Goal: Obtain resource: Download file/media

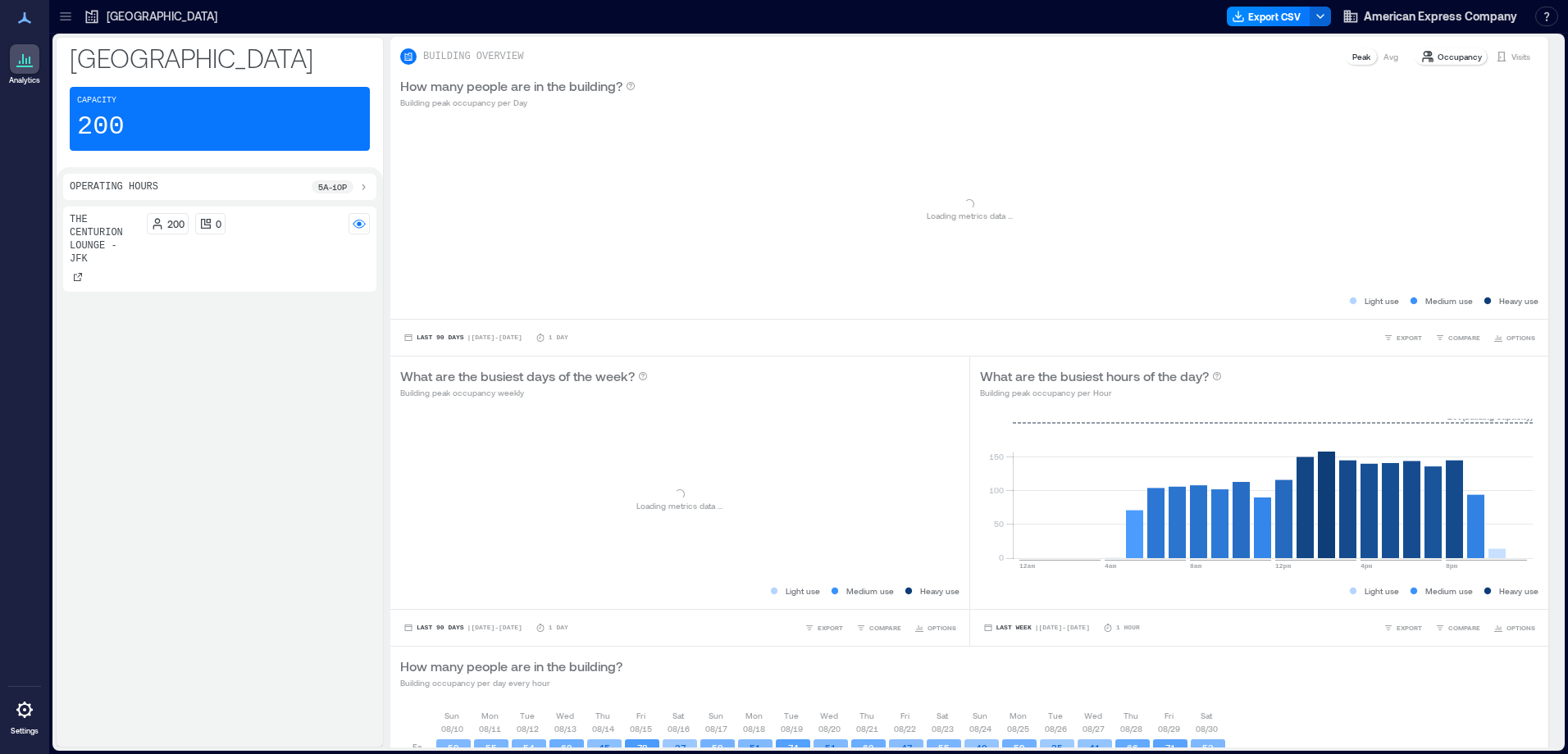
click at [67, 14] on icon at bounding box center [65, 16] width 16 height 16
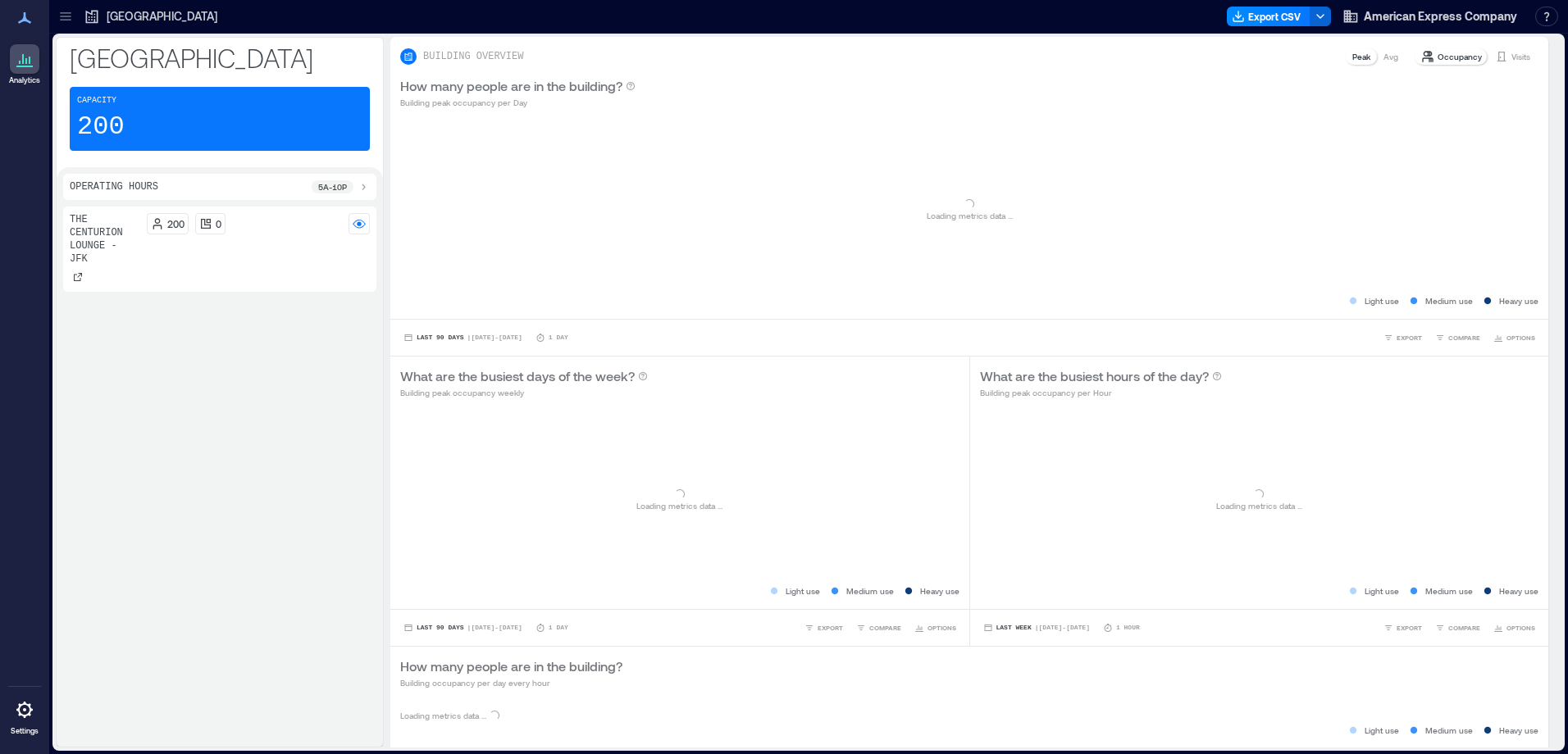
click at [121, 15] on p "[GEOGRAPHIC_DATA]" at bounding box center [162, 16] width 110 height 16
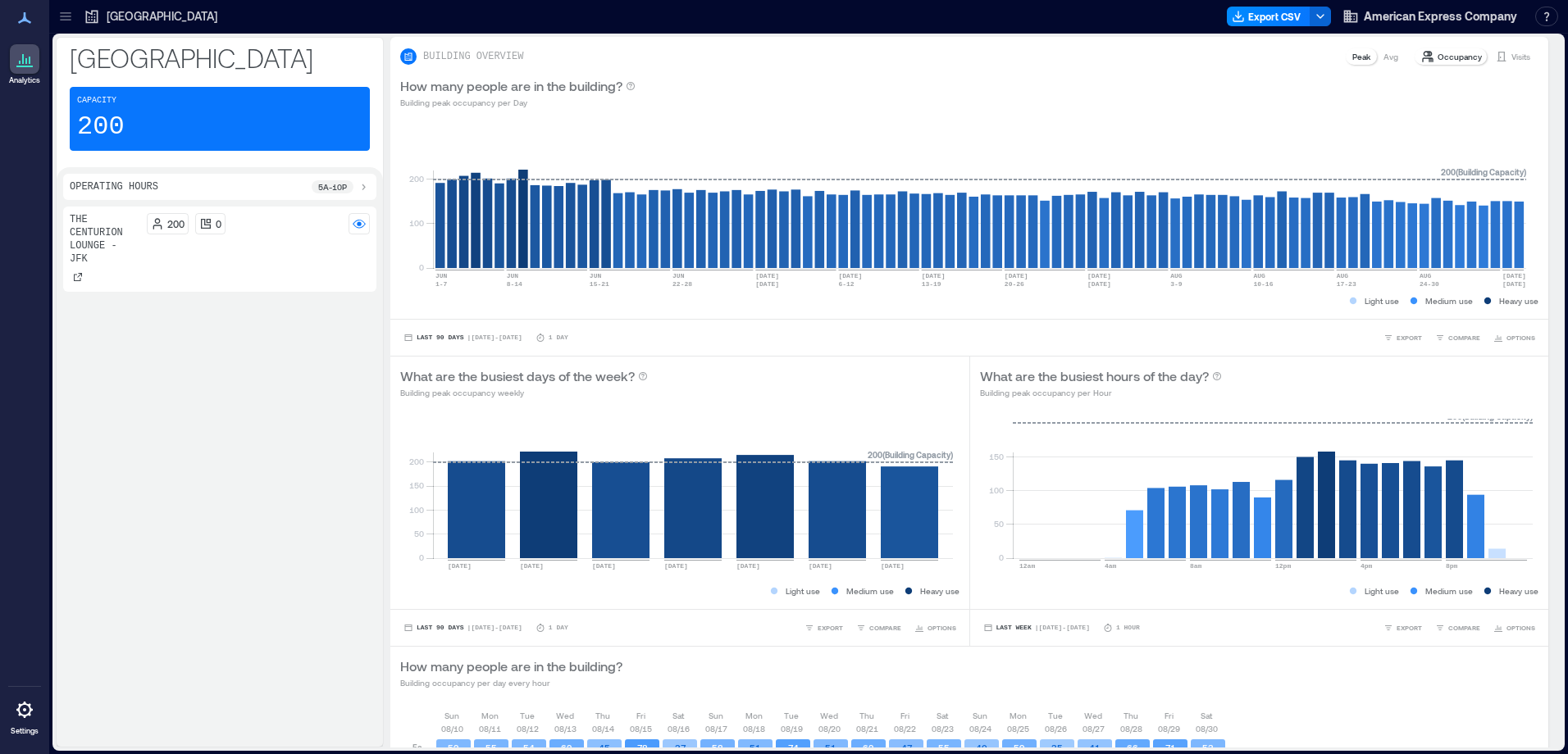
click at [67, 14] on icon at bounding box center [65, 16] width 16 height 16
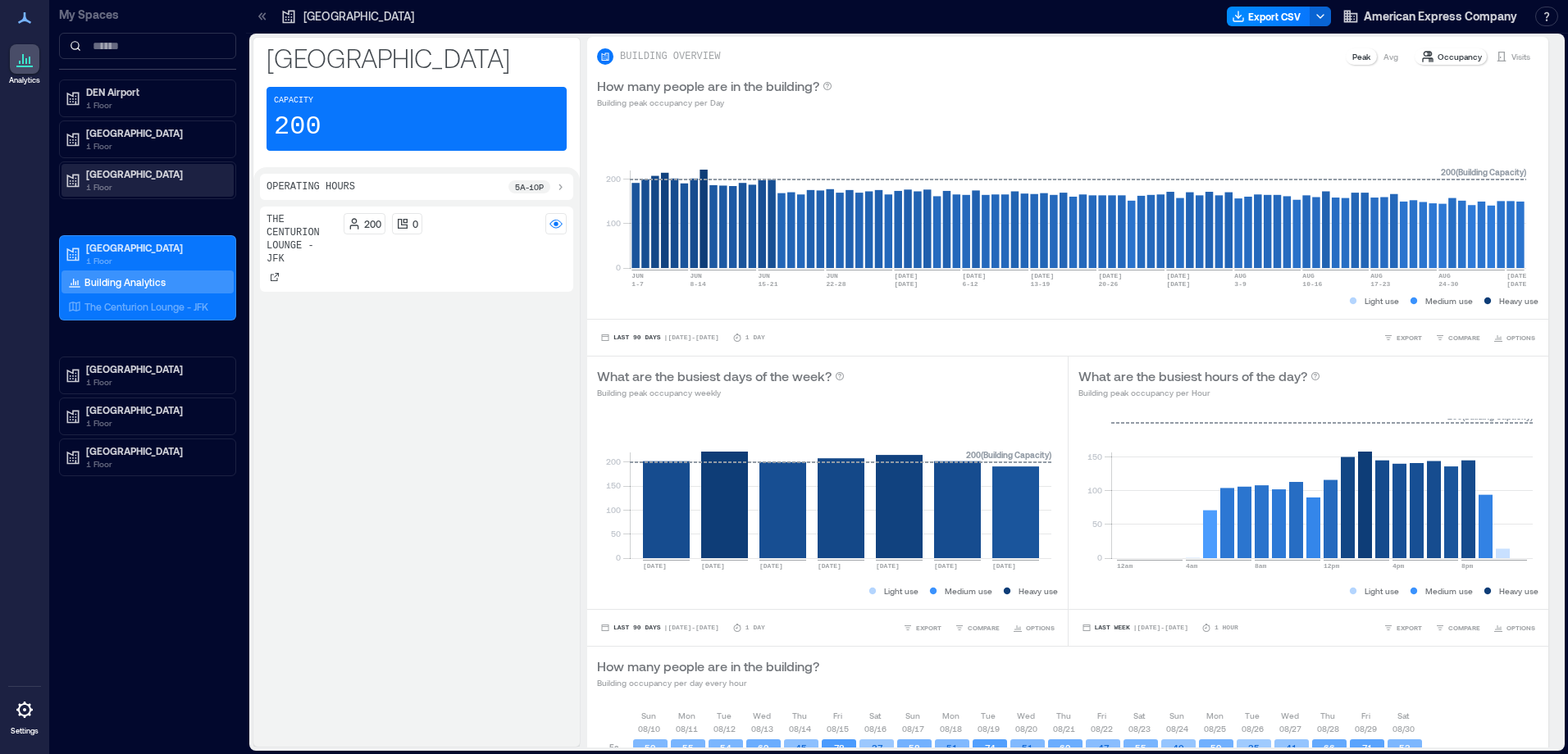
click at [114, 172] on p "[GEOGRAPHIC_DATA]" at bounding box center [155, 174] width 138 height 14
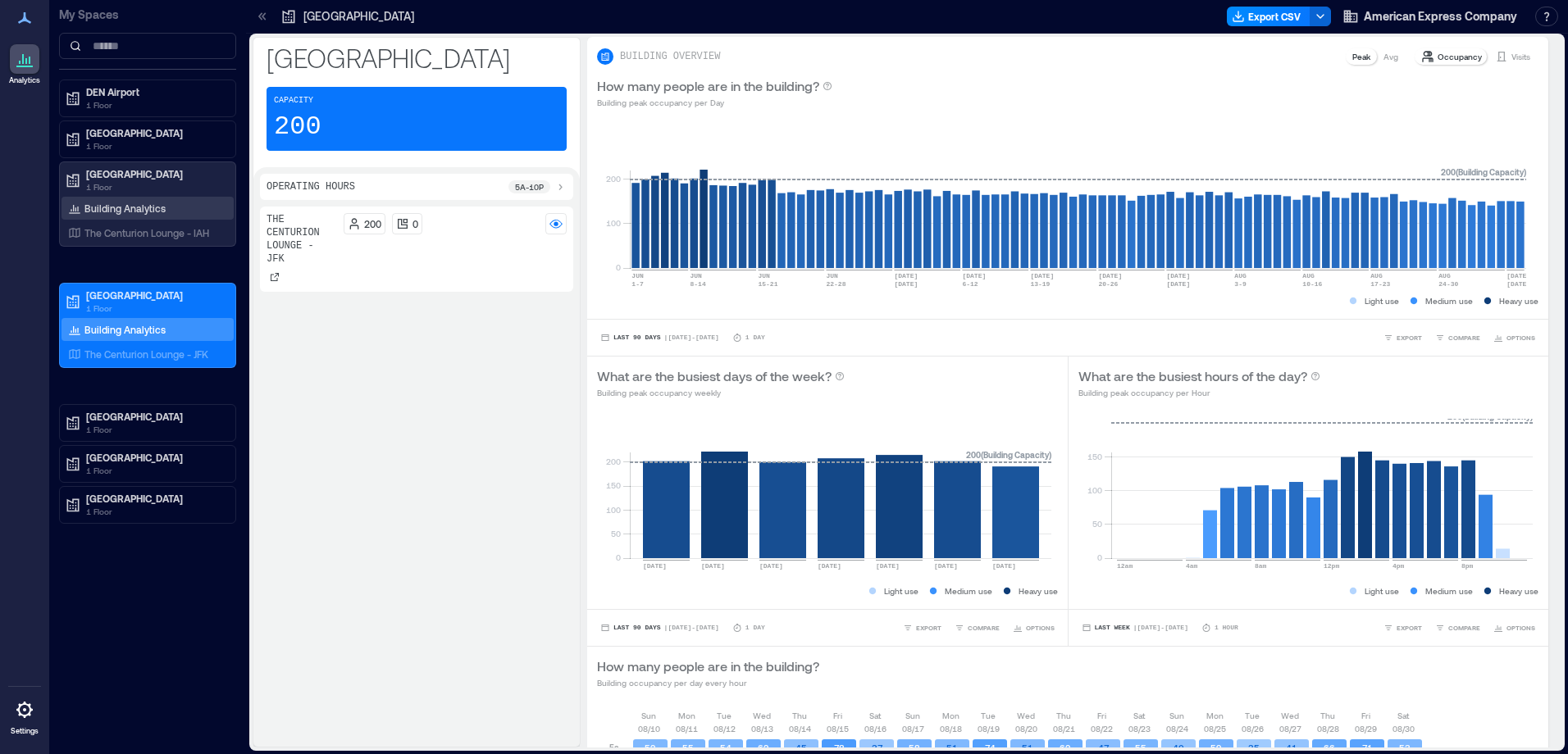
click at [106, 207] on p "Building Analytics" at bounding box center [125, 208] width 81 height 14
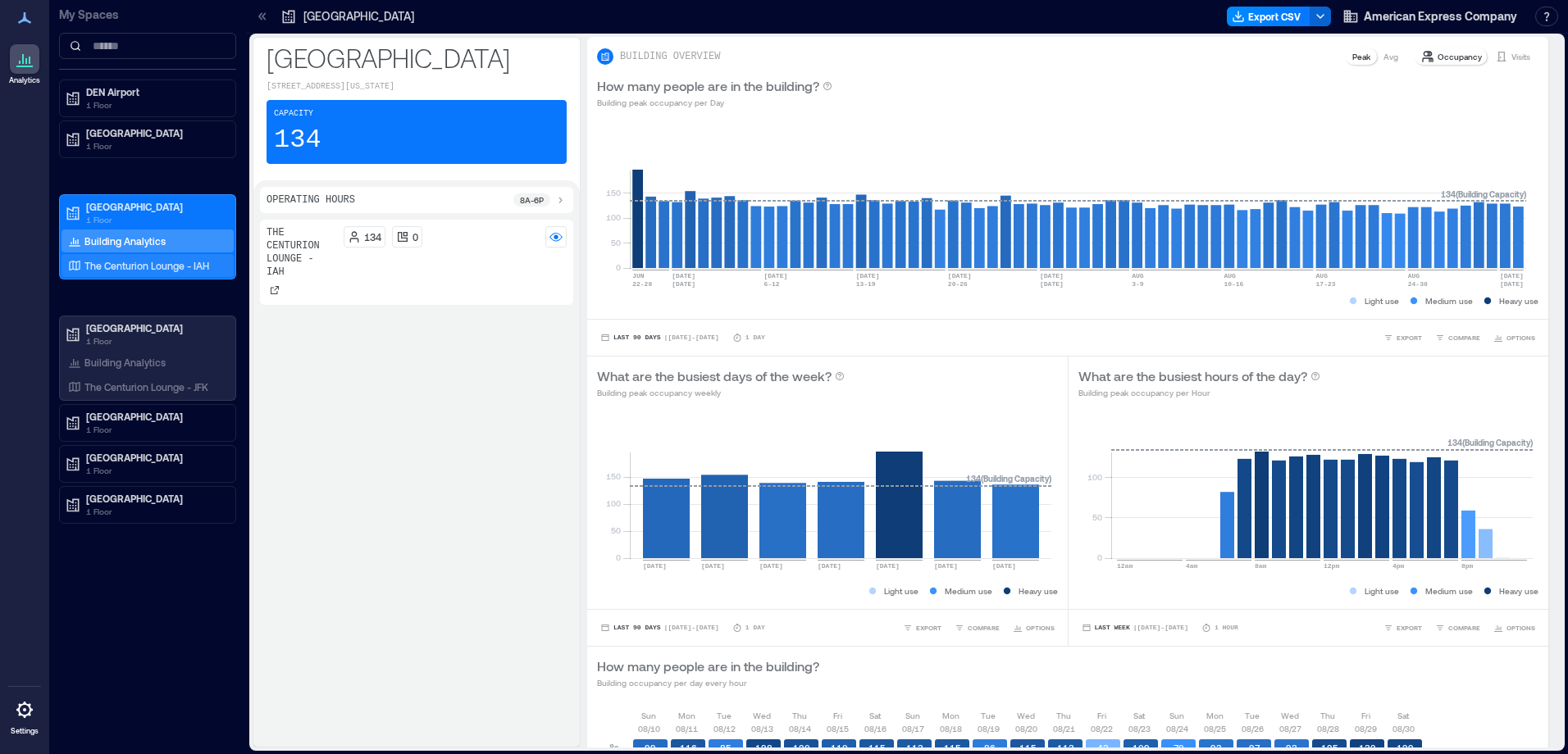
click at [90, 266] on p "The Centurion Lounge - IAH" at bounding box center [146, 266] width 125 height 14
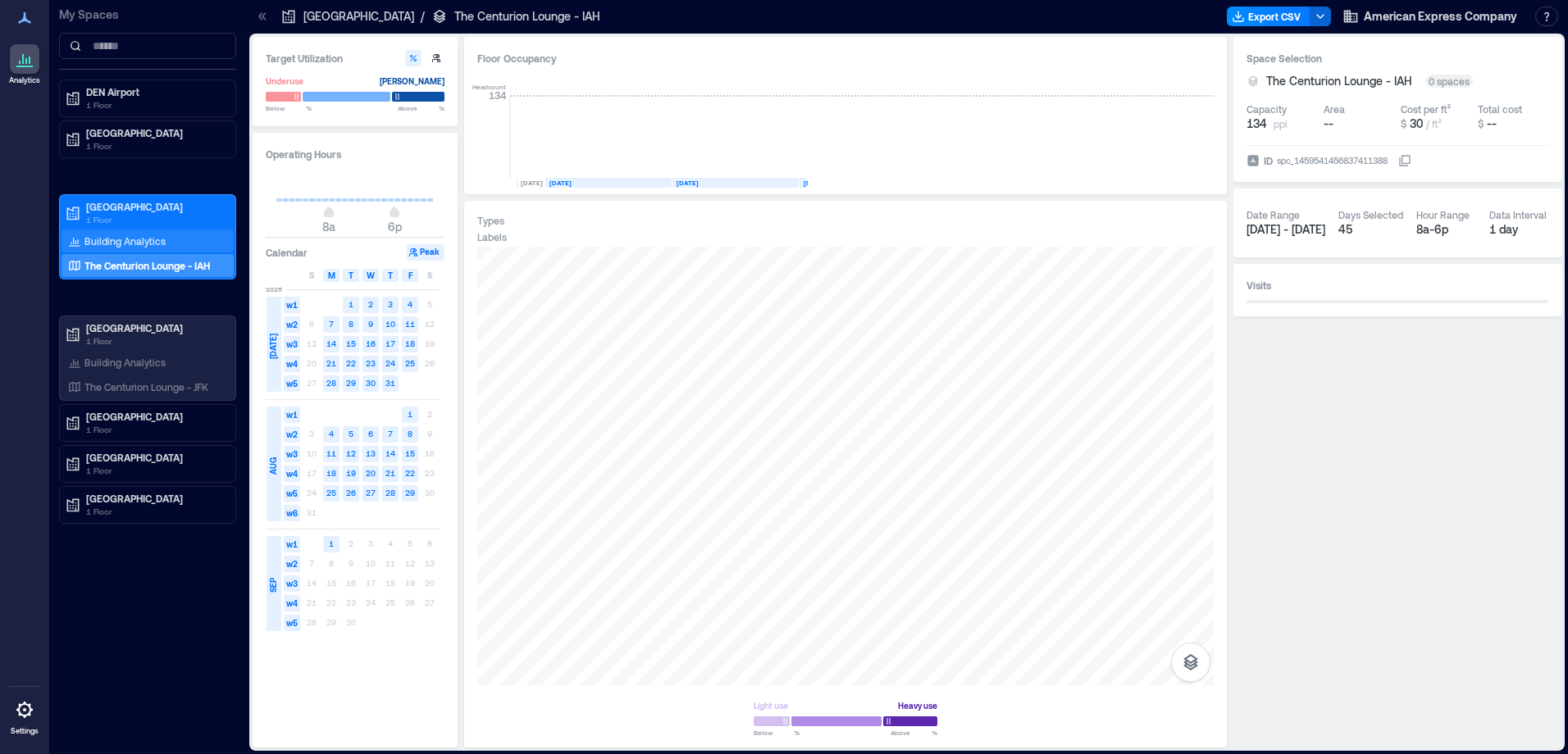
click at [92, 248] on div "Building Analytics" at bounding box center [116, 240] width 104 height 16
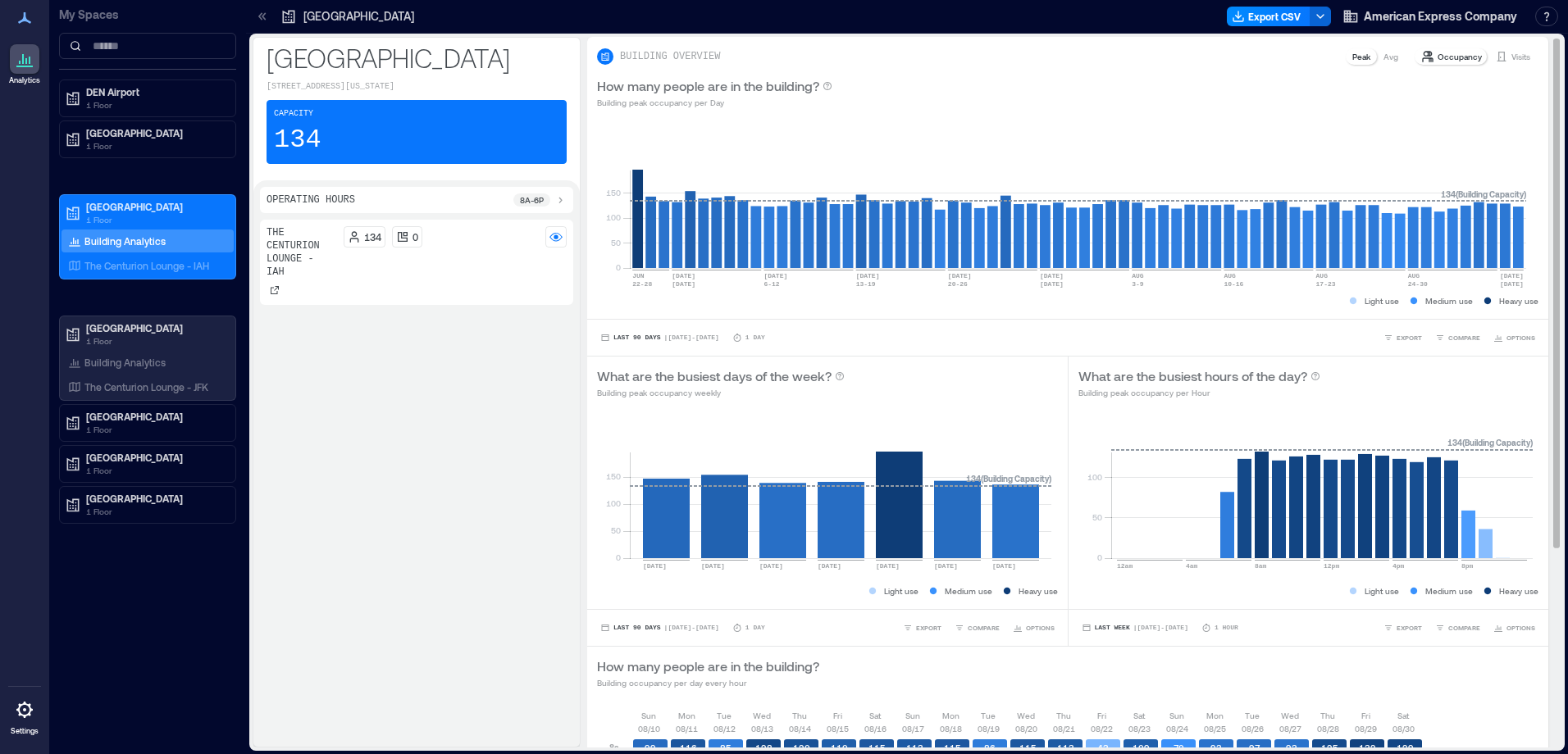
click at [1437, 59] on p "Occupancy" at bounding box center [1459, 57] width 45 height 14
click at [1511, 59] on p "Visits" at bounding box center [1520, 57] width 18 height 14
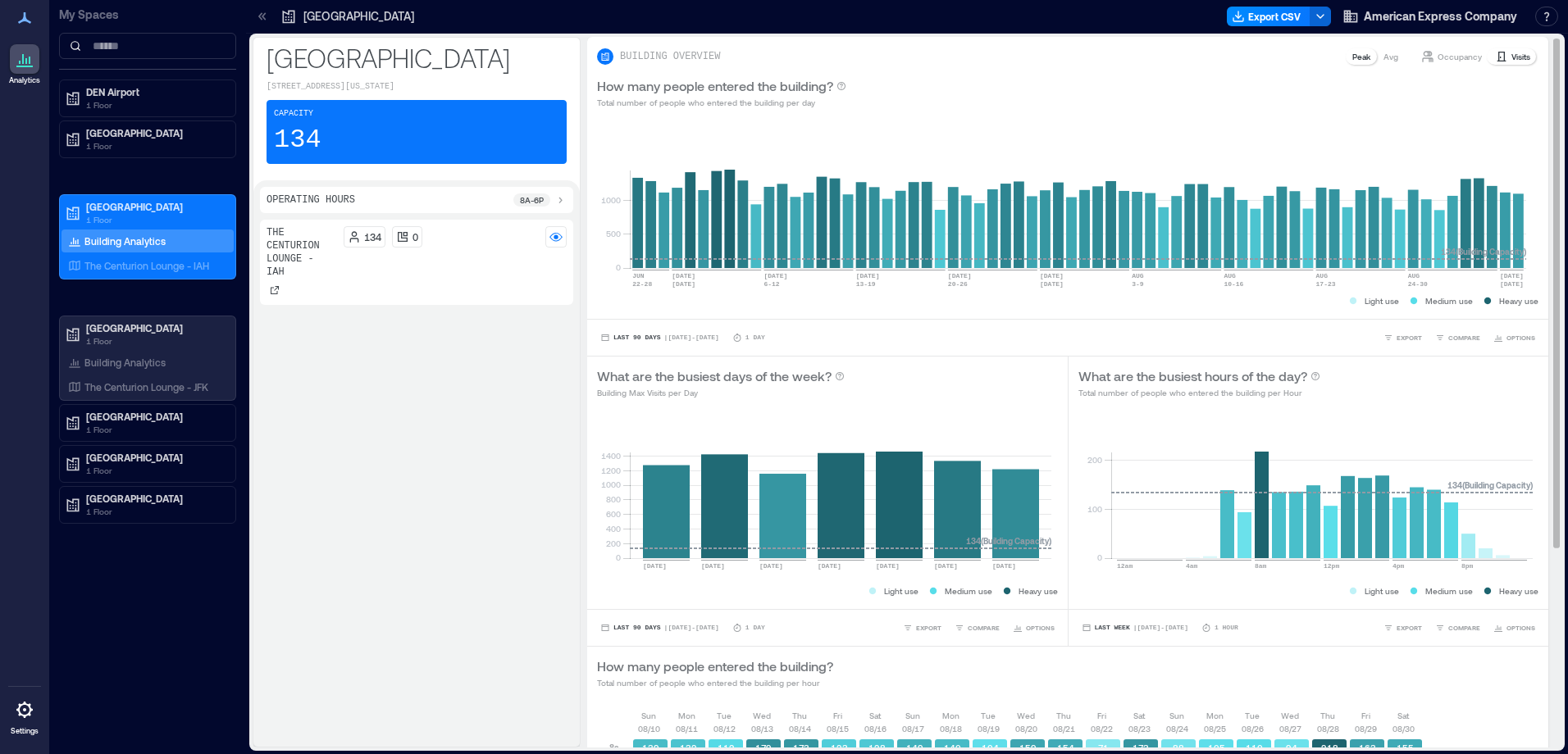
click at [1437, 56] on p "Occupancy" at bounding box center [1459, 57] width 45 height 14
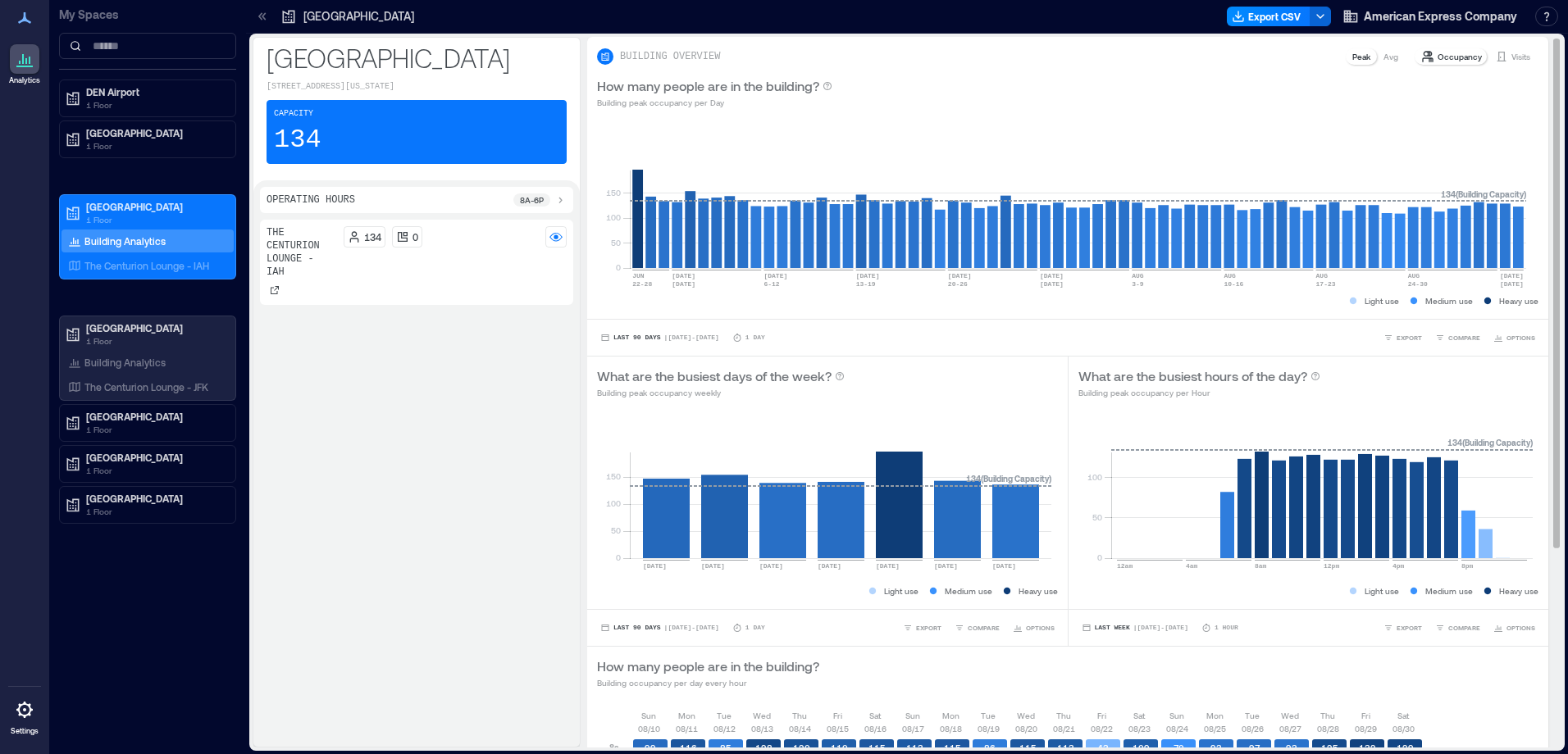
click at [1511, 56] on p "Visits" at bounding box center [1520, 57] width 18 height 14
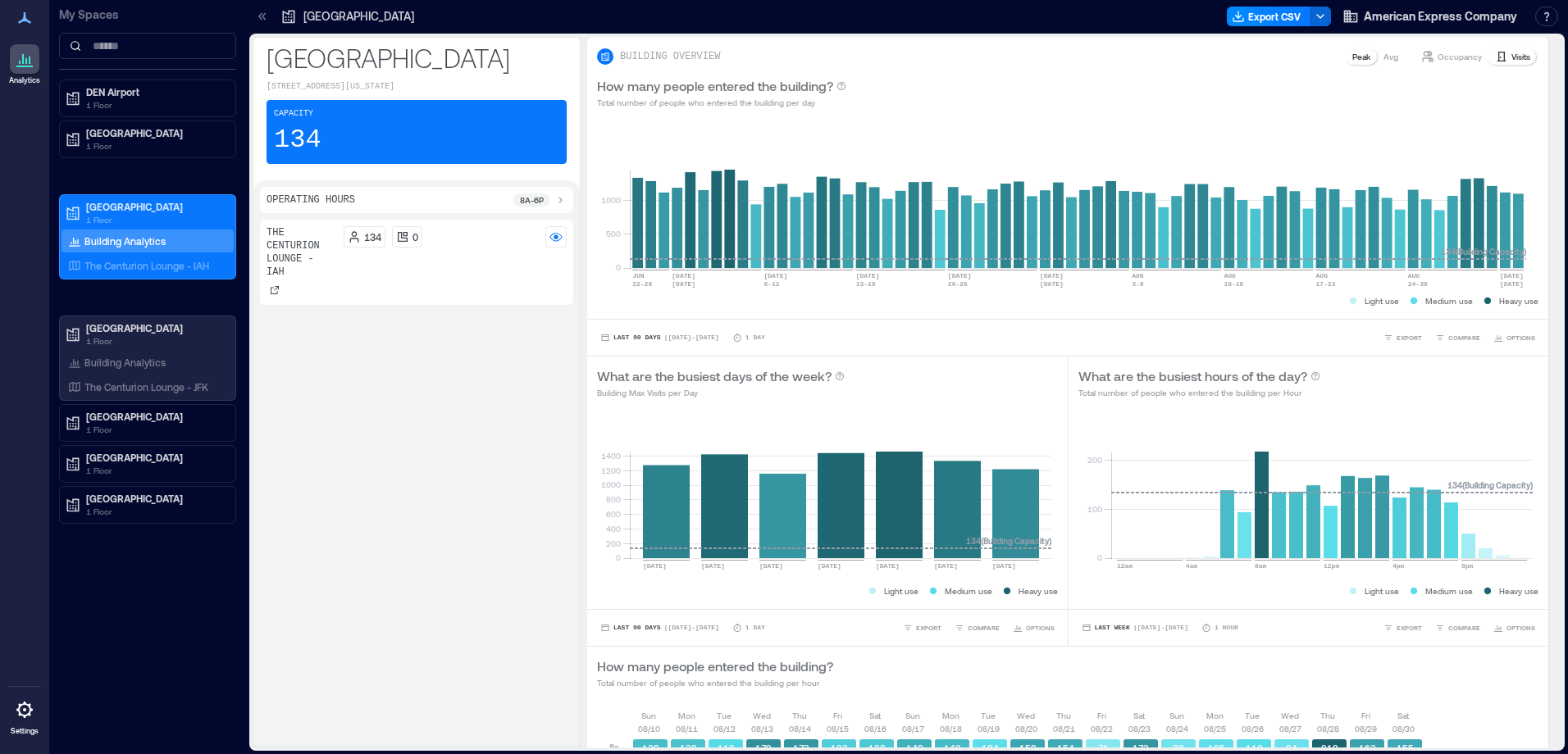
click at [259, 15] on icon at bounding box center [262, 16] width 16 height 16
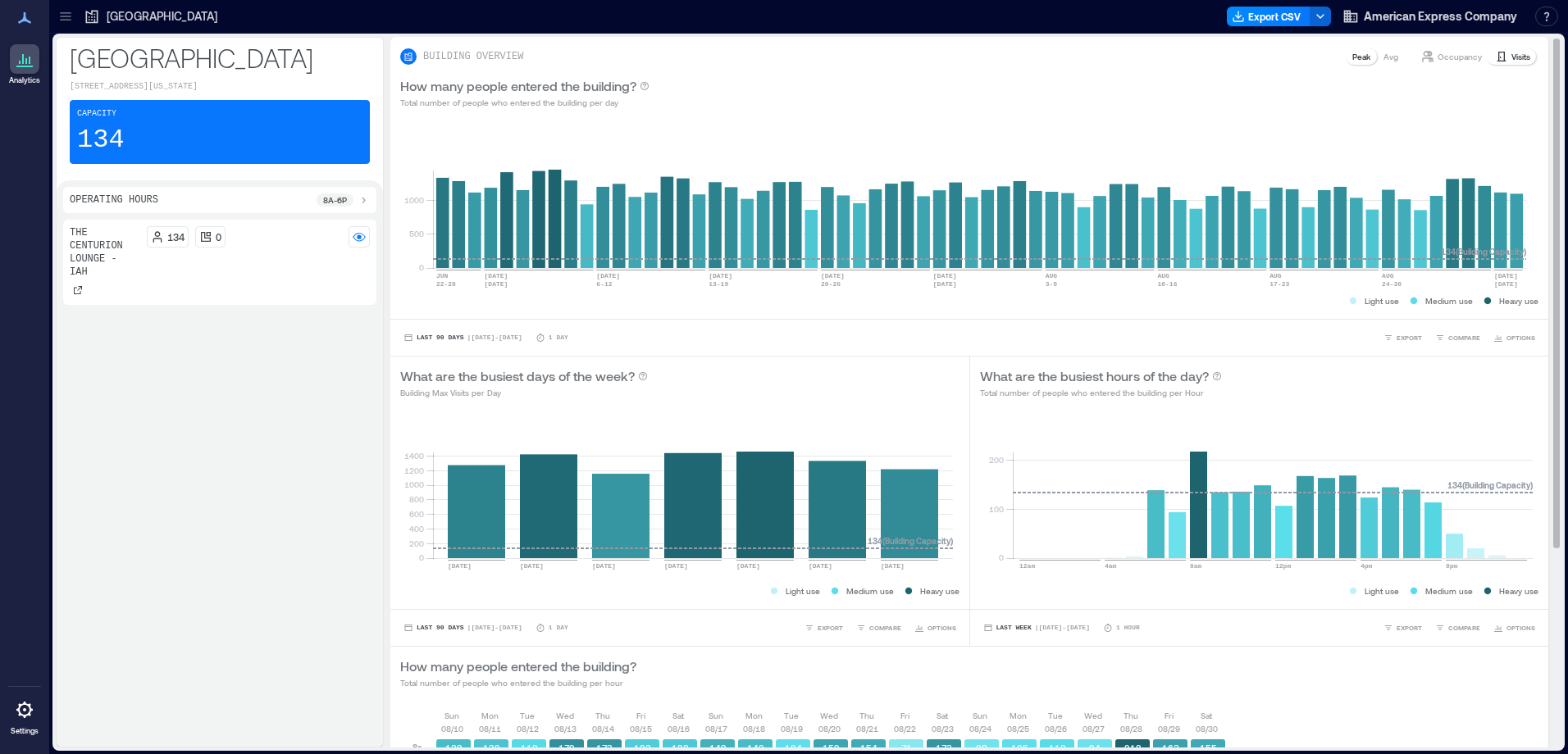
click at [1458, 55] on p "Occupancy" at bounding box center [1459, 57] width 45 height 14
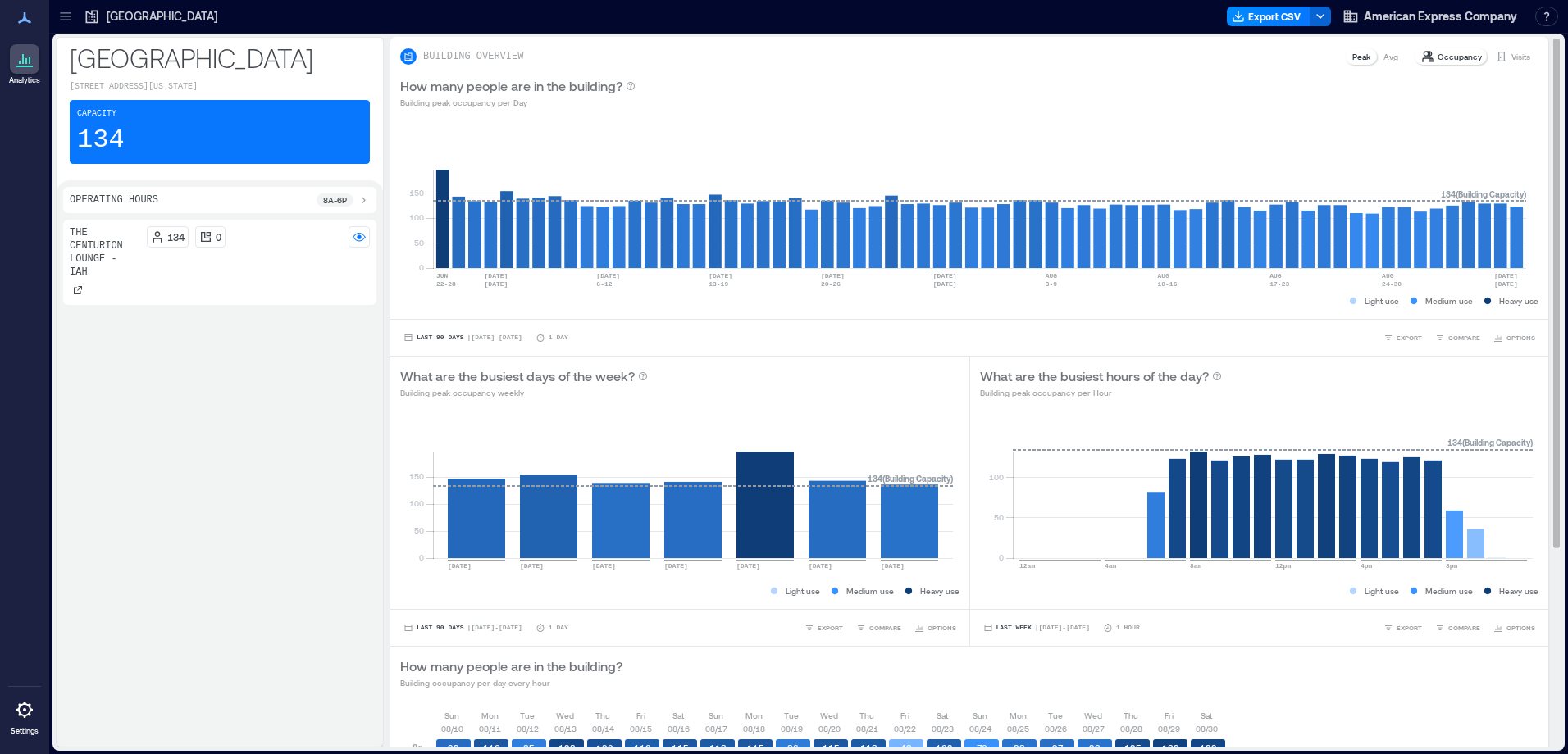
click at [1494, 60] on icon at bounding box center [1501, 57] width 14 height 14
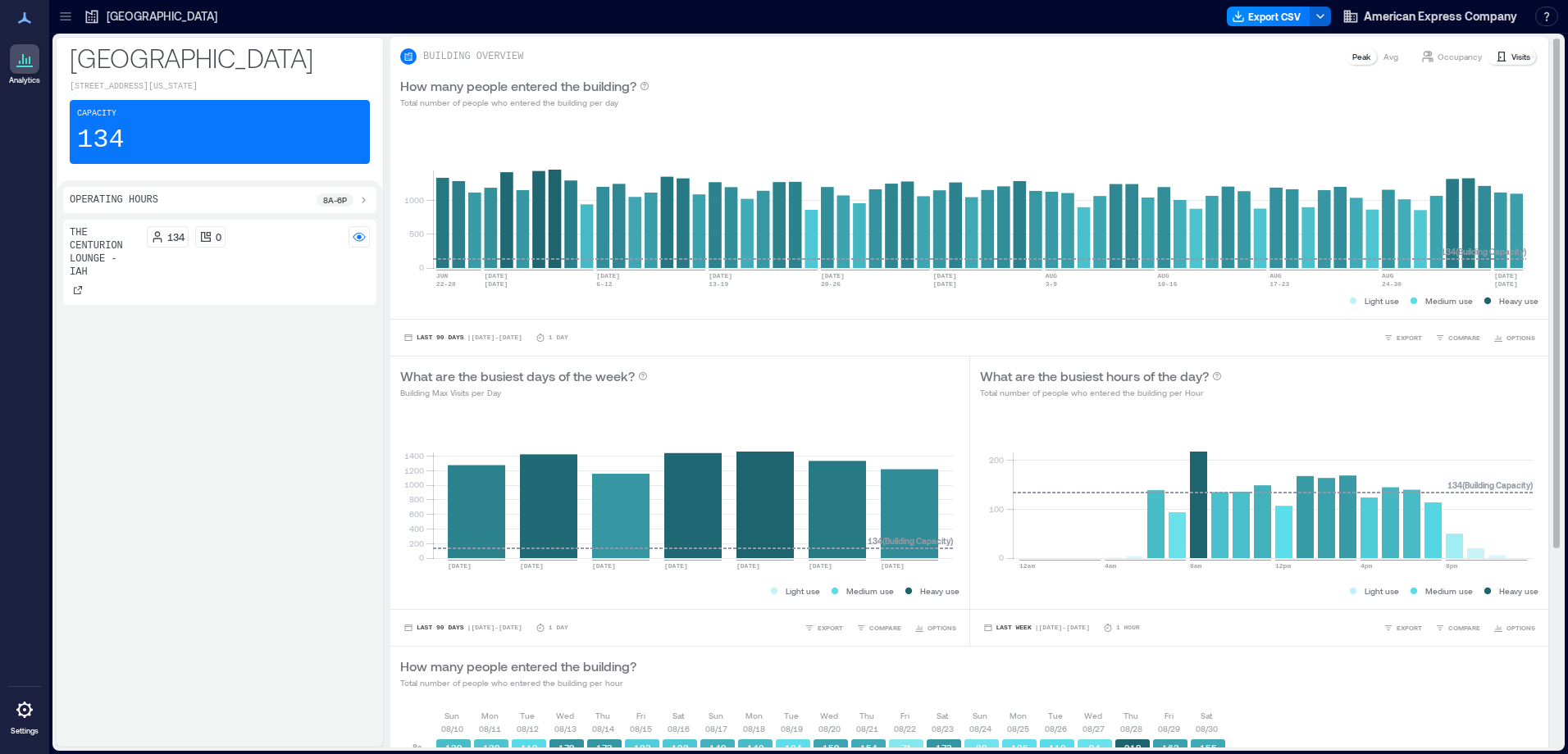
click at [1383, 57] on p "Avg" at bounding box center [1390, 57] width 15 height 14
click at [1352, 60] on p "Peak" at bounding box center [1361, 57] width 18 height 14
click at [1329, 18] on button "button" at bounding box center [1320, 16] width 21 height 19
click at [1279, 18] on button "Export CSV" at bounding box center [1269, 16] width 83 height 19
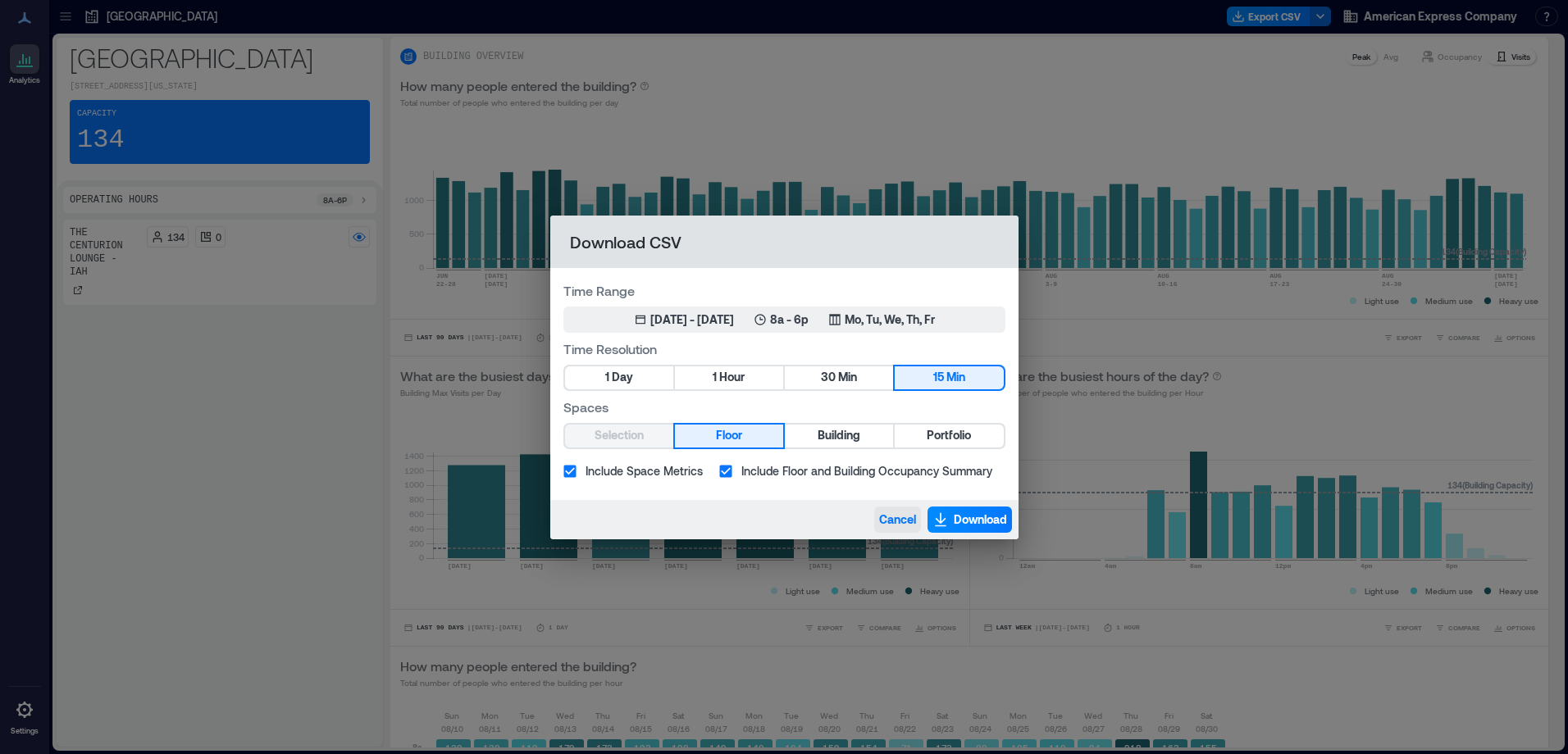
click at [893, 518] on span "Cancel" at bounding box center [897, 519] width 37 height 16
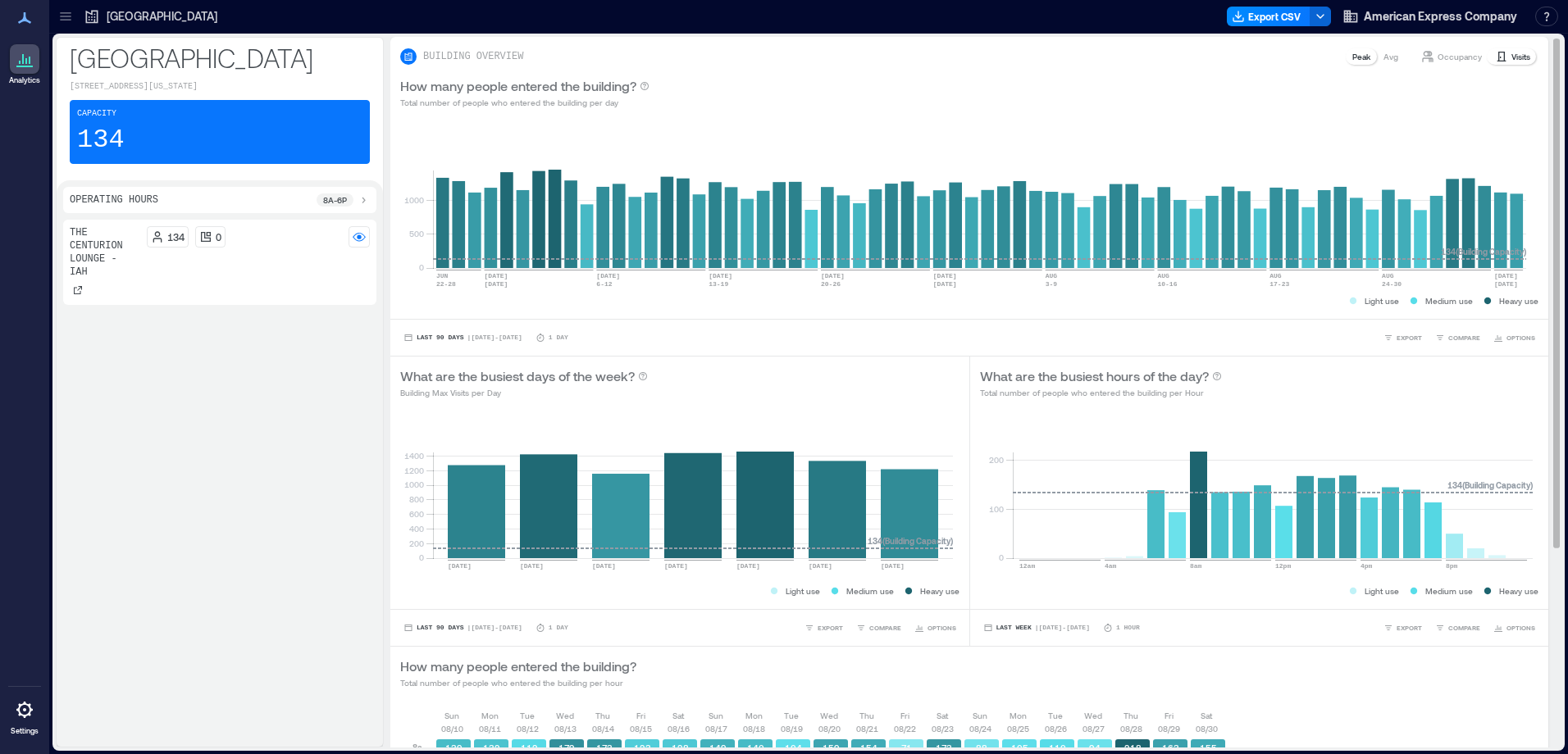
click at [1444, 55] on p "Occupancy" at bounding box center [1459, 57] width 45 height 14
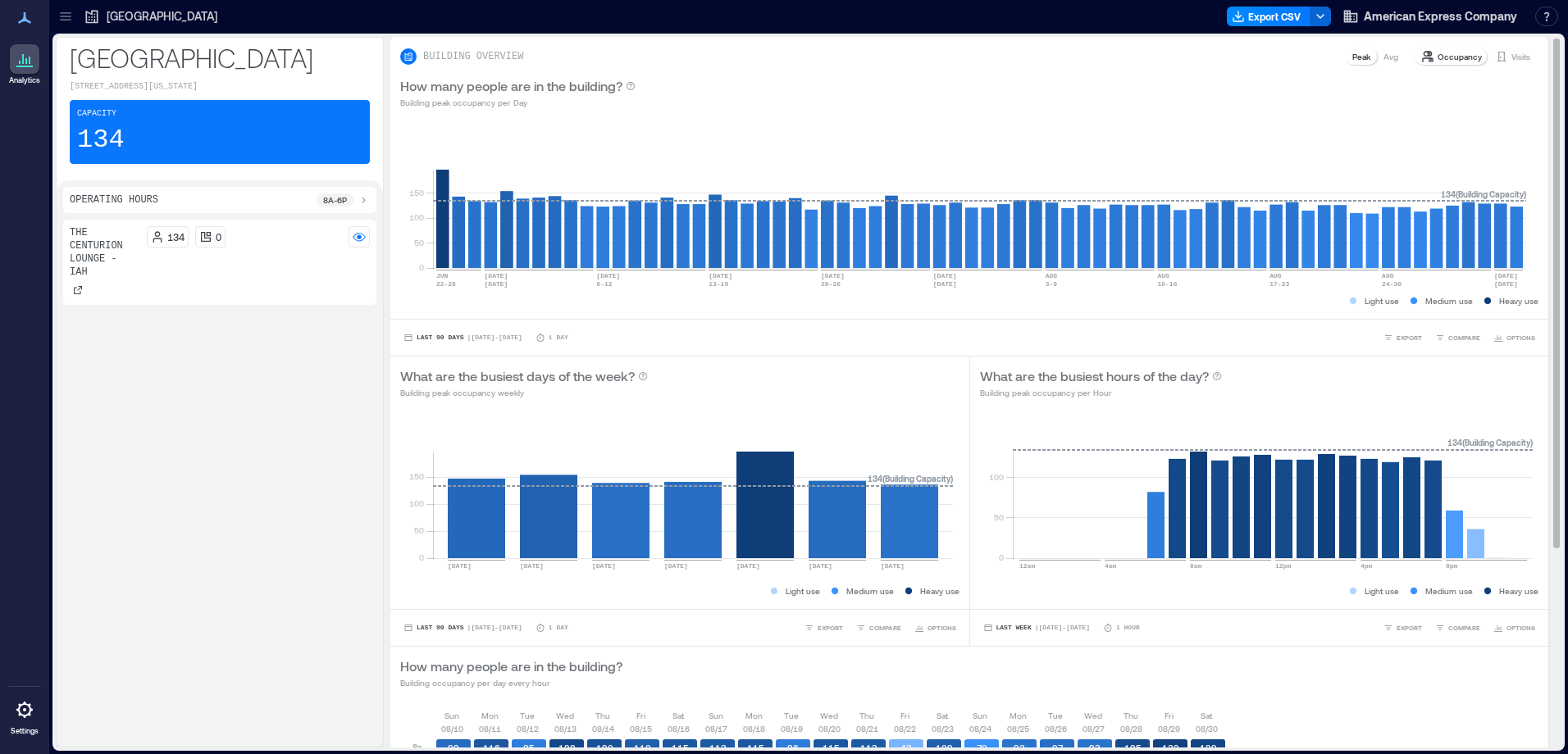
click at [1383, 60] on p "Avg" at bounding box center [1390, 57] width 15 height 14
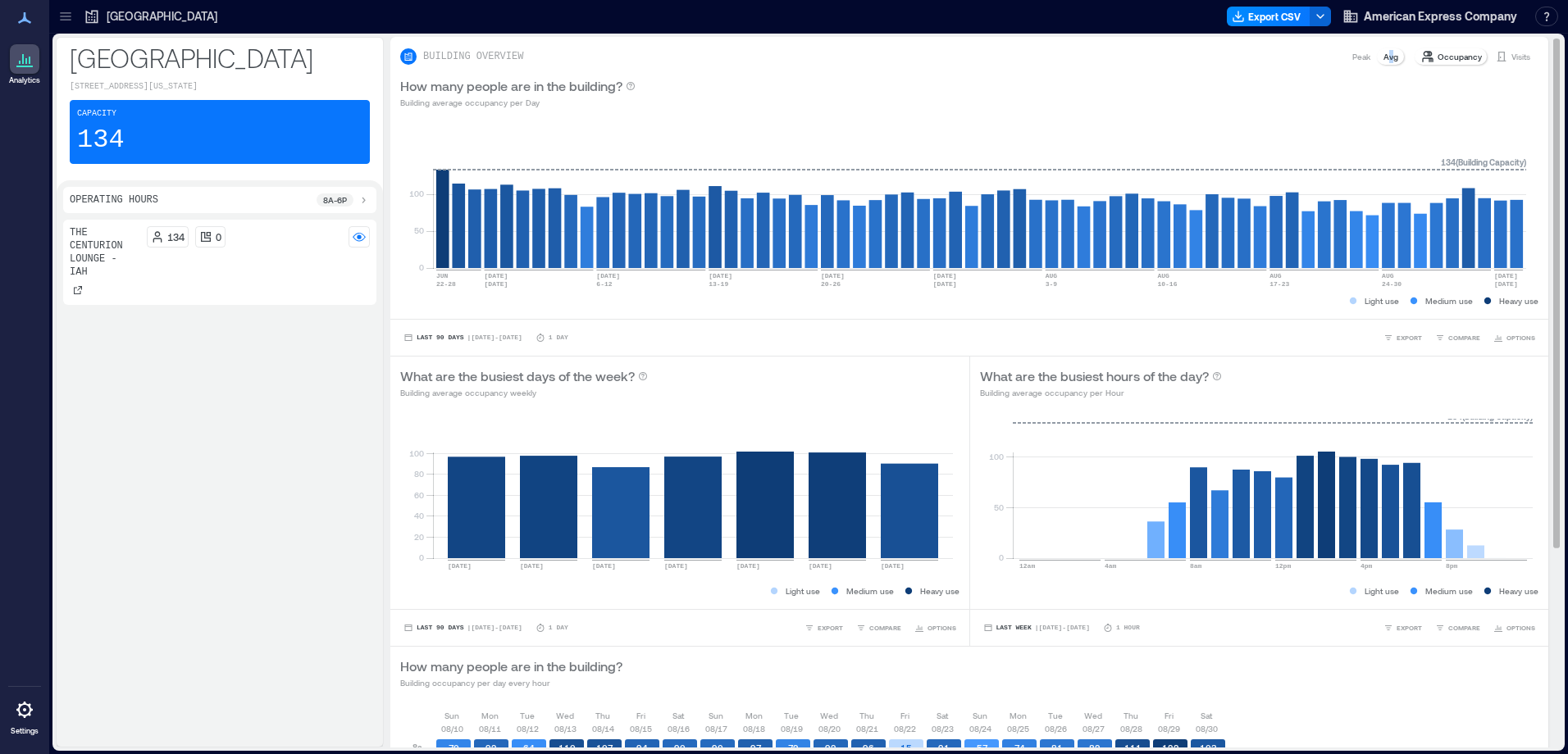
click at [1352, 55] on p "Peak" at bounding box center [1361, 57] width 18 height 14
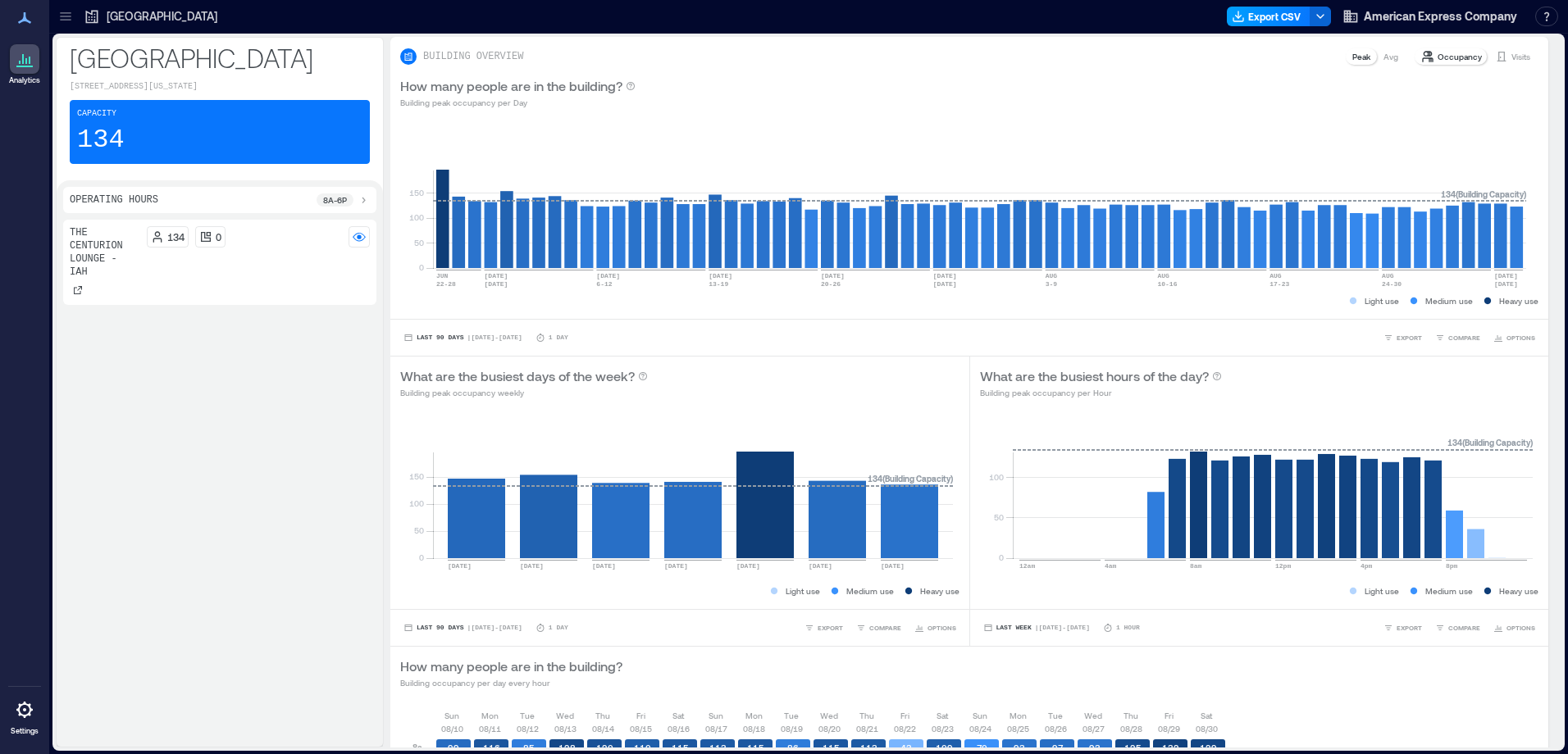
click at [1254, 18] on button "Export CSV" at bounding box center [1269, 16] width 83 height 19
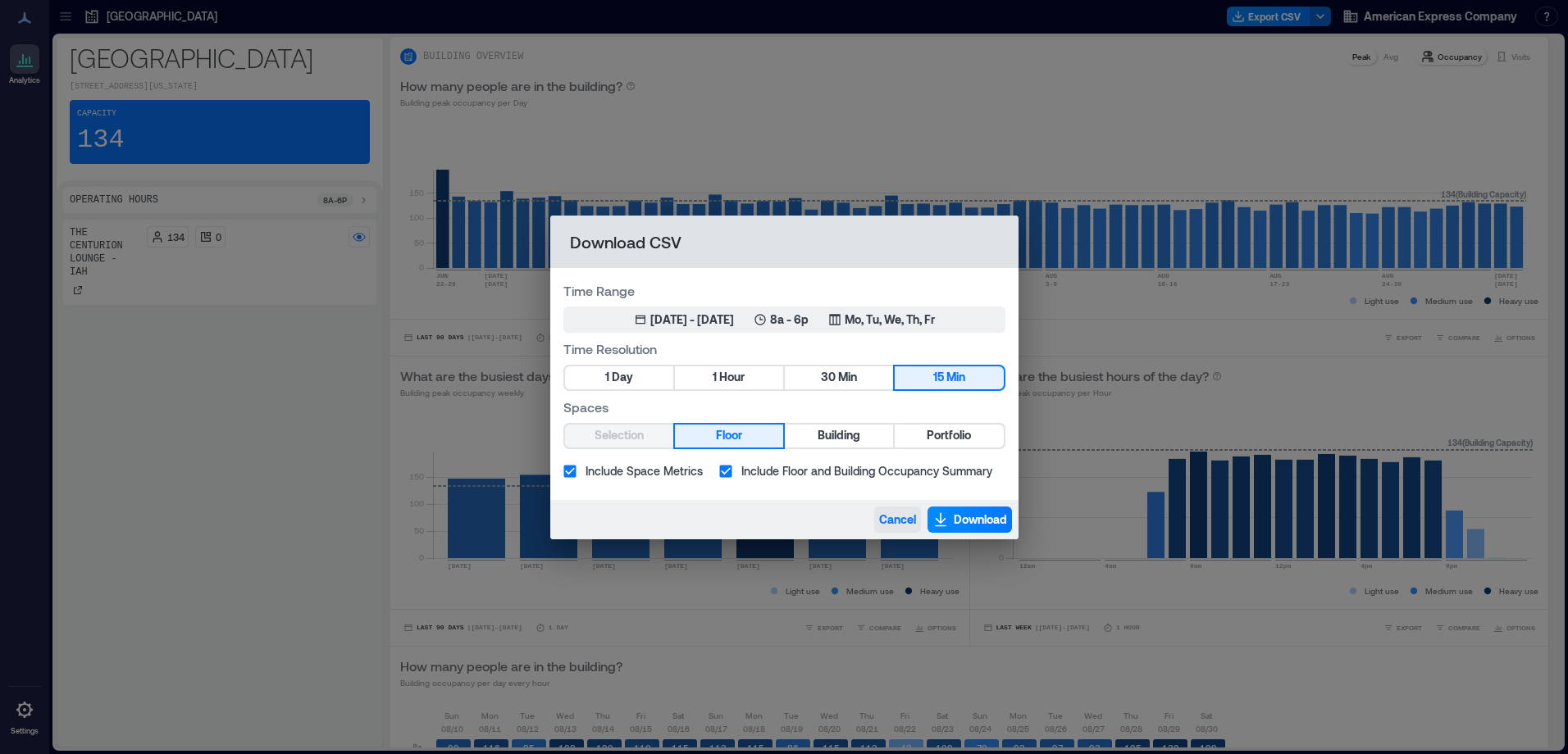
click at [888, 522] on span "Cancel" at bounding box center [897, 519] width 37 height 16
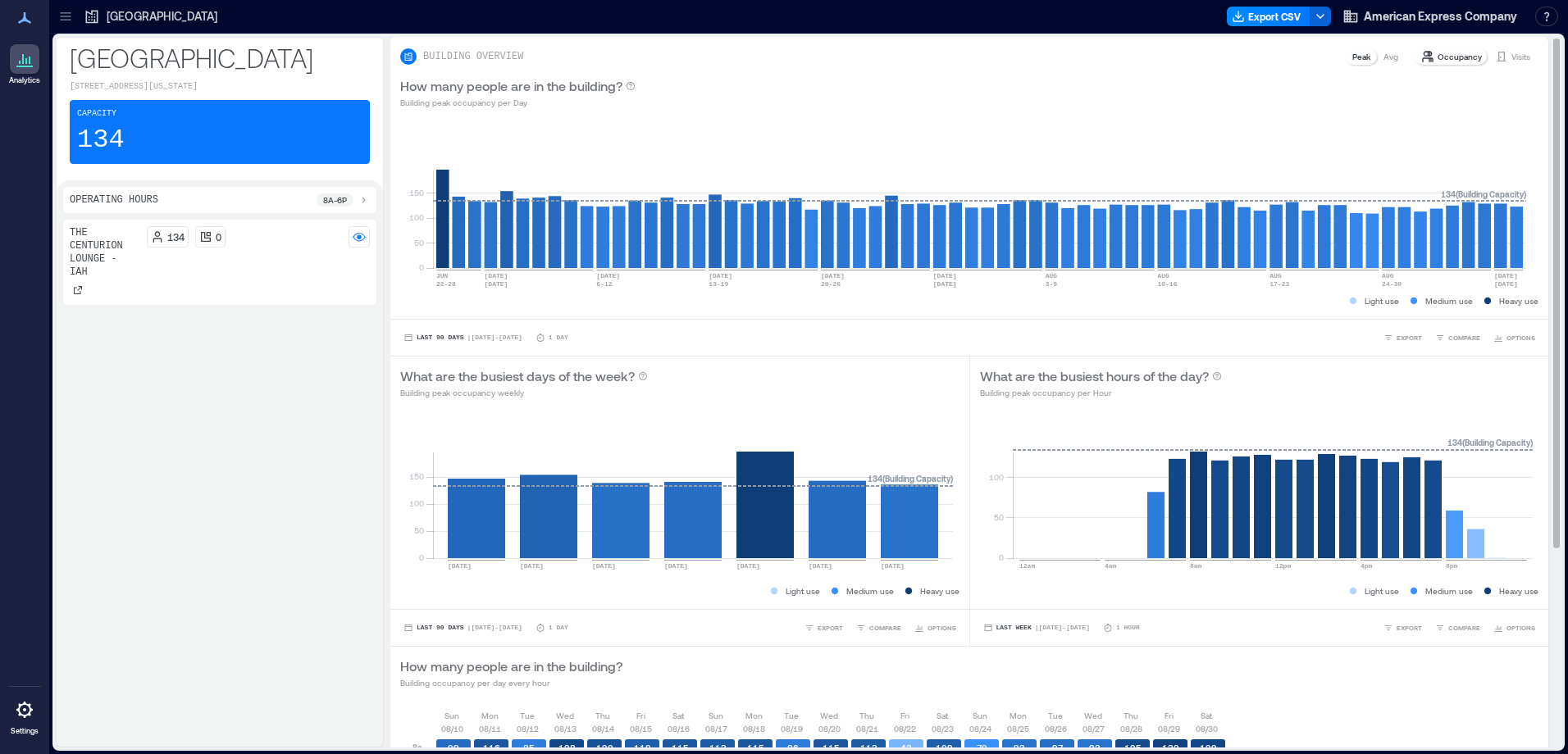
click at [1511, 56] on p "Visits" at bounding box center [1520, 57] width 18 height 14
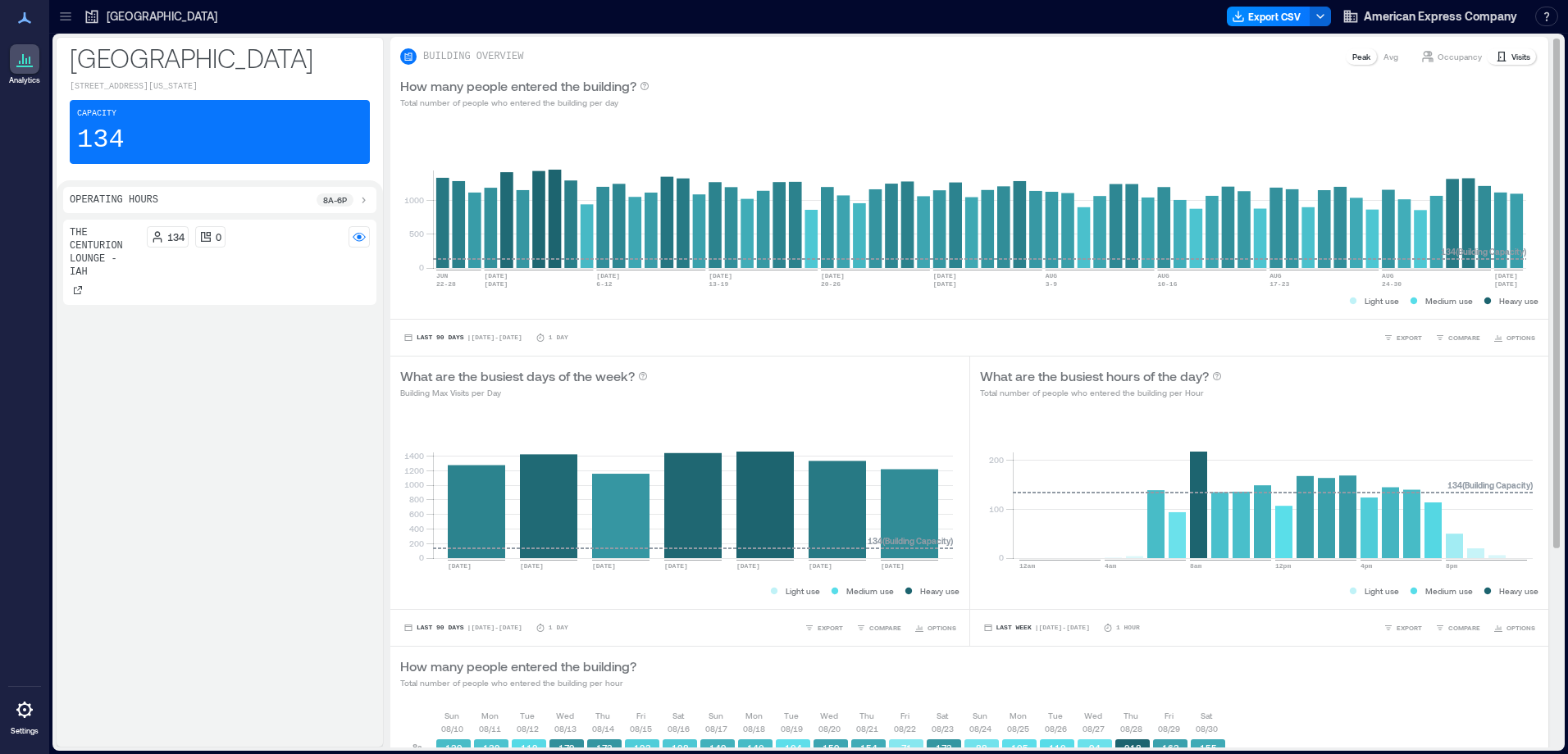
click at [1440, 60] on p "Occupancy" at bounding box center [1459, 57] width 45 height 14
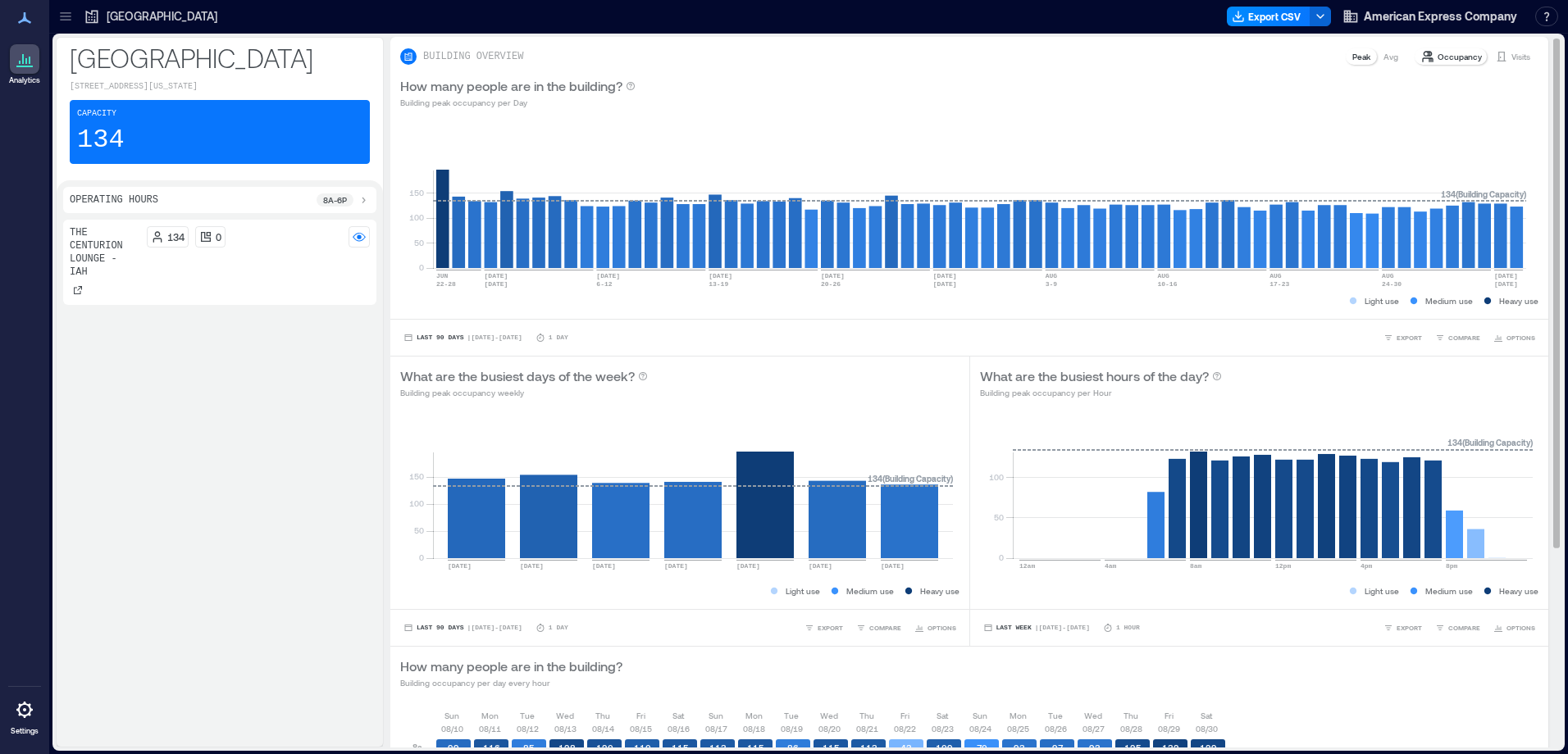
click at [1511, 51] on p "Visits" at bounding box center [1520, 57] width 18 height 14
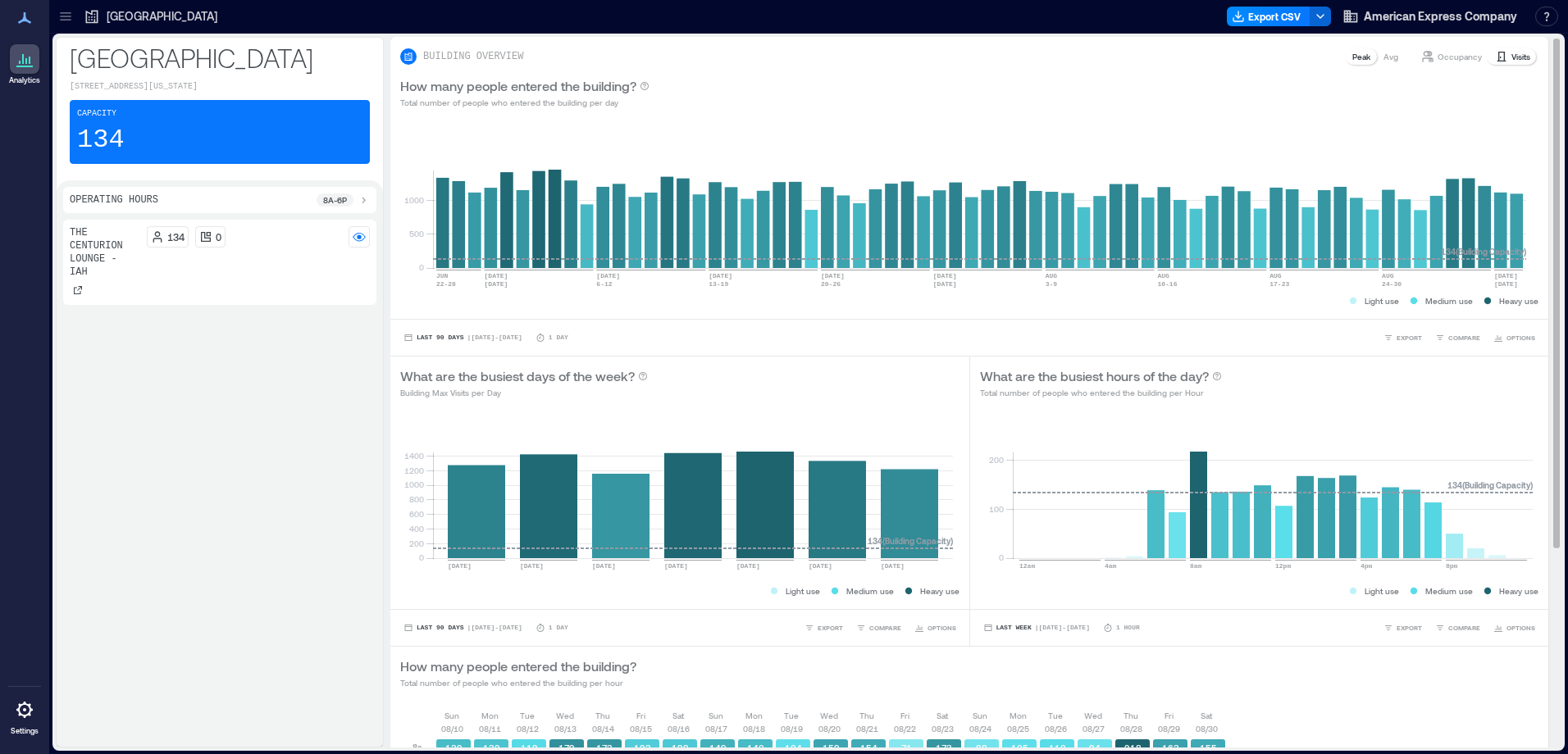
click at [1441, 59] on p "Occupancy" at bounding box center [1459, 57] width 45 height 14
